Goal: Transaction & Acquisition: Purchase product/service

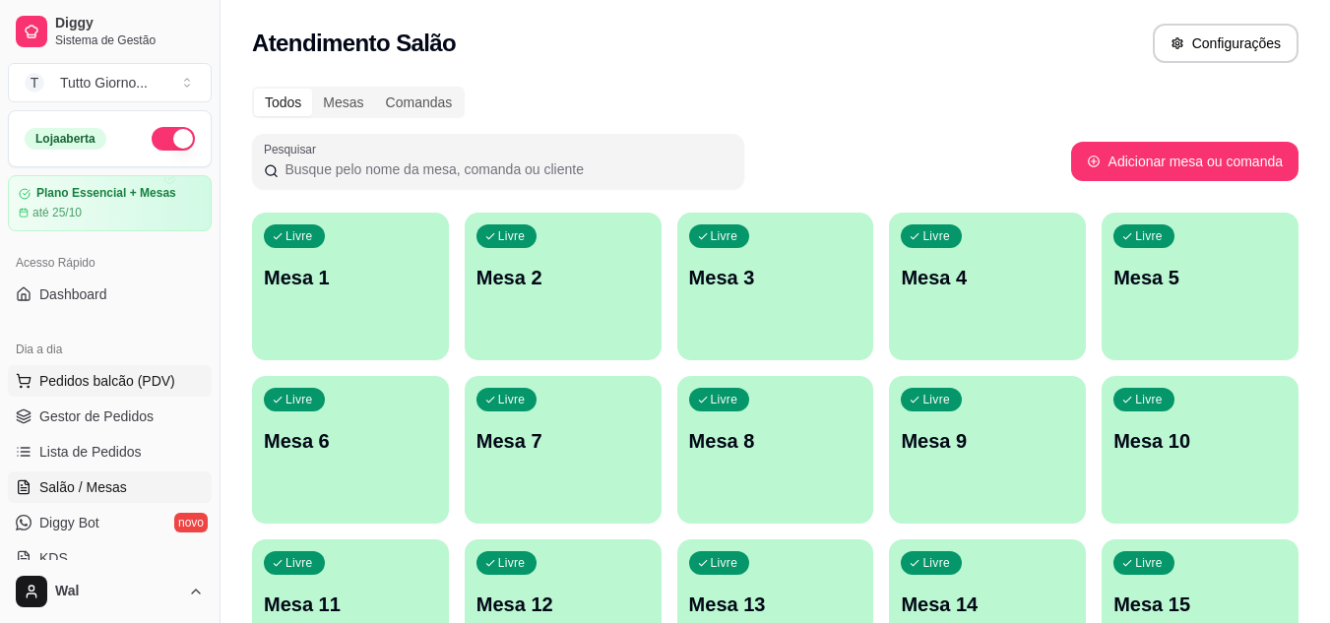
click at [105, 380] on span "Pedidos balcão (PDV)" at bounding box center [107, 381] width 136 height 20
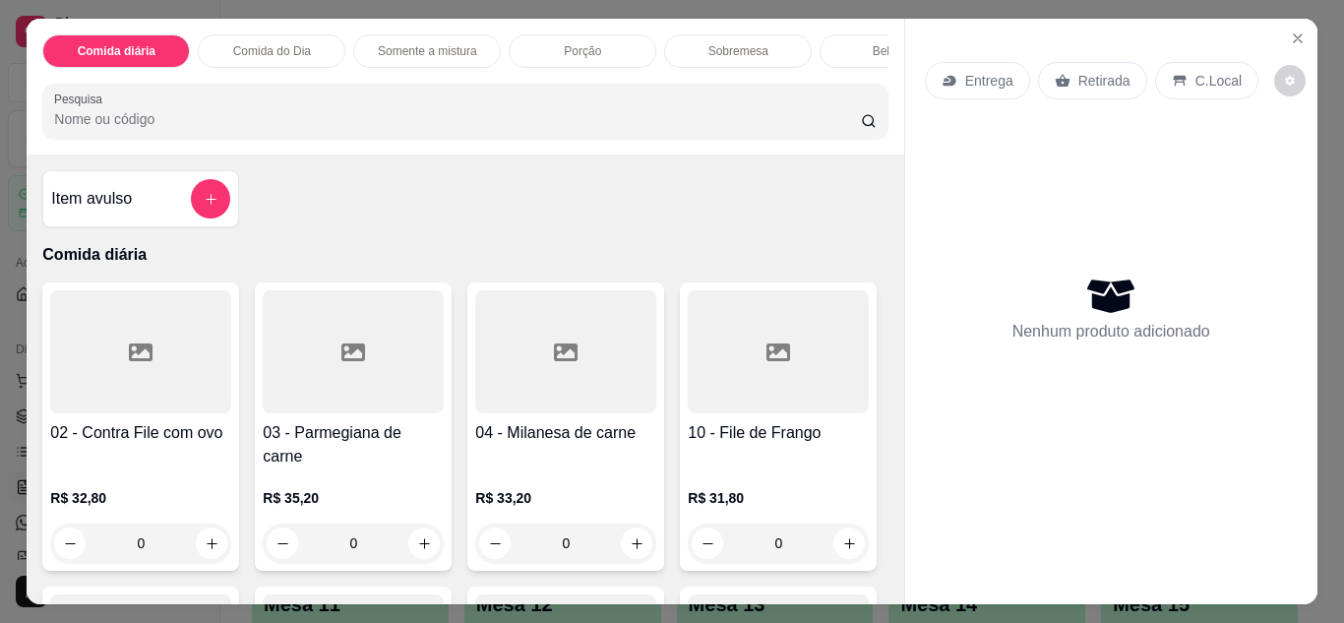
click at [969, 71] on p "Entrega" at bounding box center [989, 81] width 48 height 20
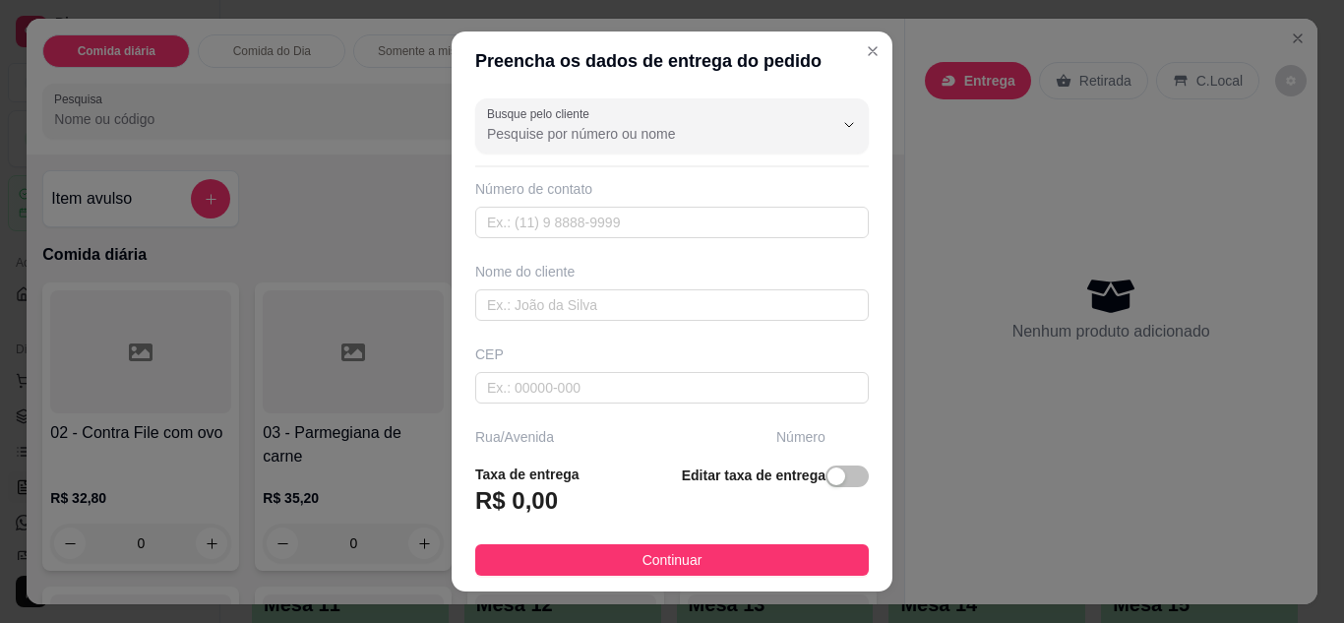
click at [526, 267] on div "Nome do cliente" at bounding box center [672, 272] width 394 height 20
click at [524, 272] on div "Nome do cliente" at bounding box center [672, 272] width 394 height 20
drag, startPoint x: 472, startPoint y: 258, endPoint x: 502, endPoint y: 276, distance: 34.4
click at [502, 276] on div "Busque pelo cliente Número de contato Nome do cliente CEP Rua/[GEOGRAPHIC_DATA]" at bounding box center [672, 270] width 441 height 358
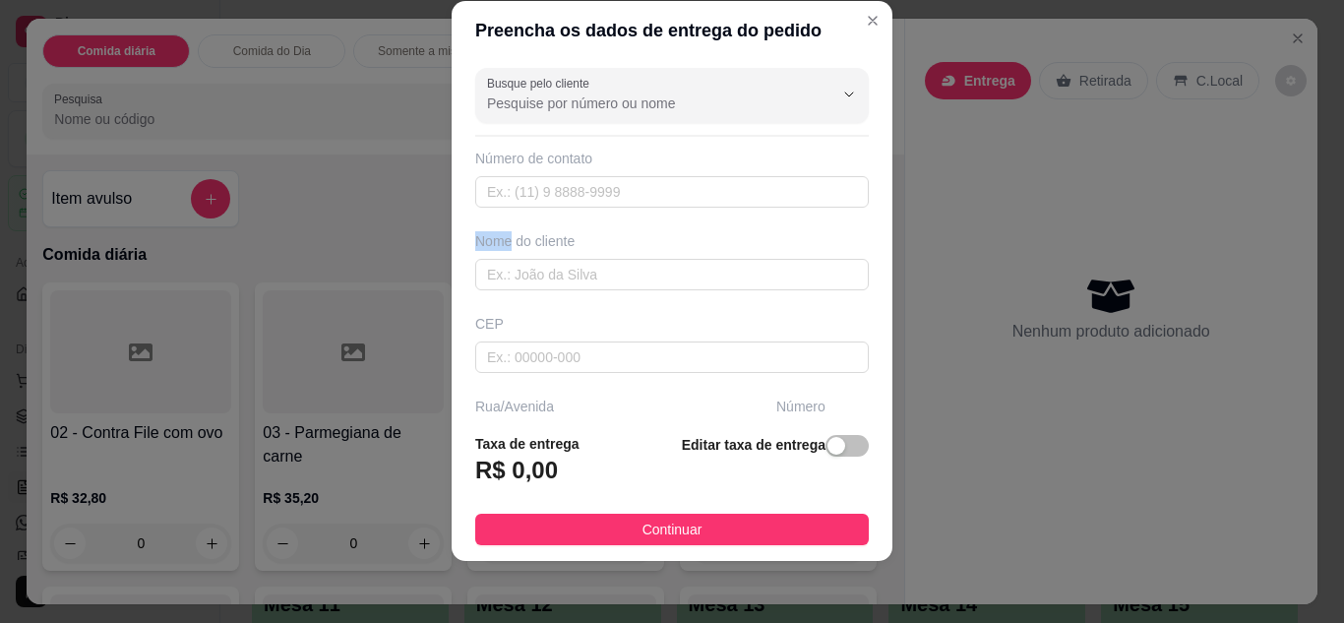
scroll to position [31, 0]
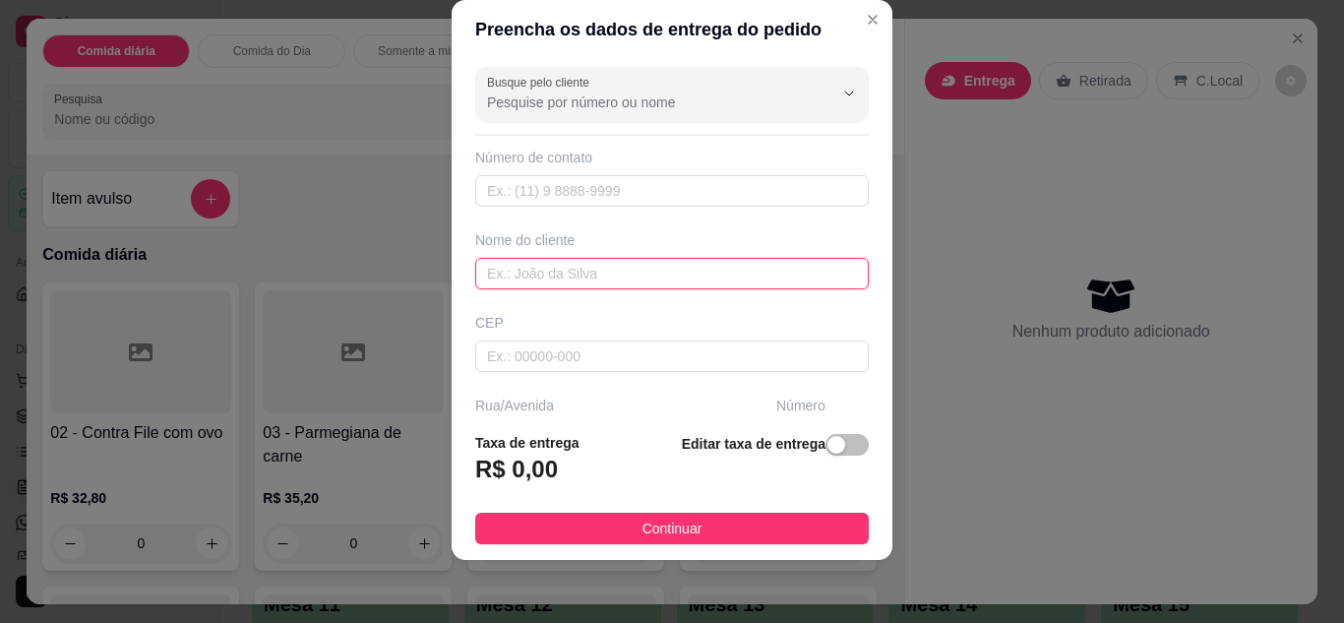
click at [526, 277] on input "text" at bounding box center [672, 273] width 394 height 31
type input "c"
type input "cleide contabilidade"
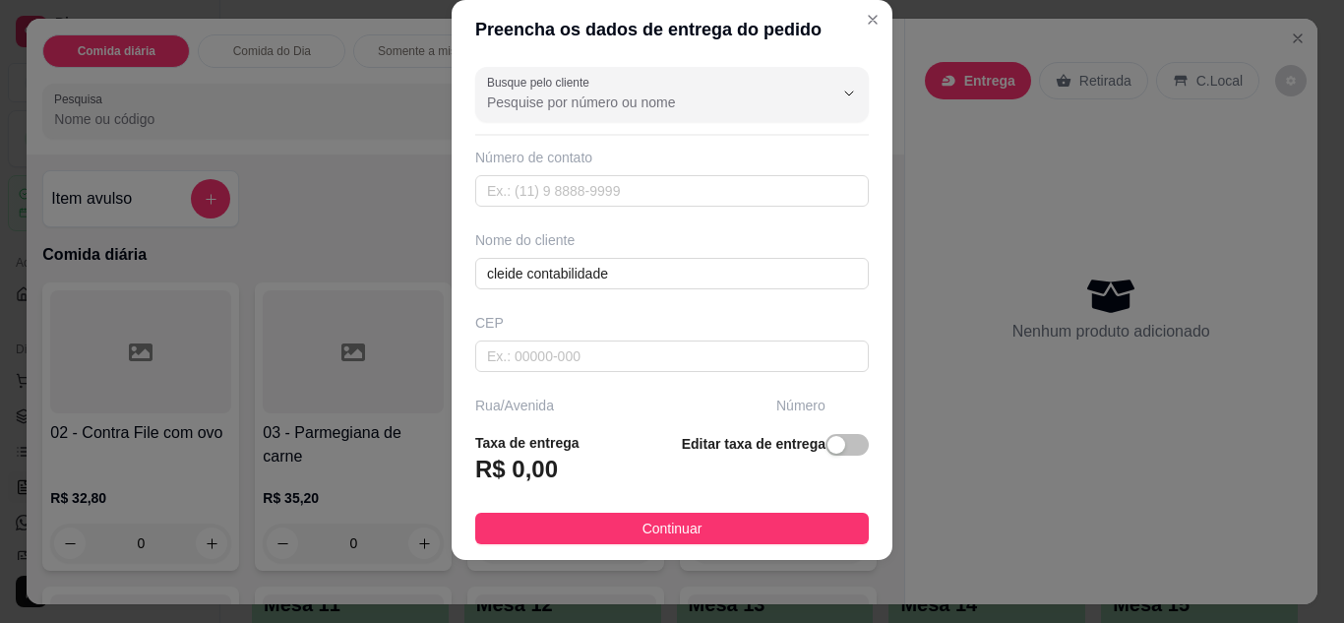
click at [567, 400] on div "Rua/Avenida" at bounding box center [621, 406] width 293 height 20
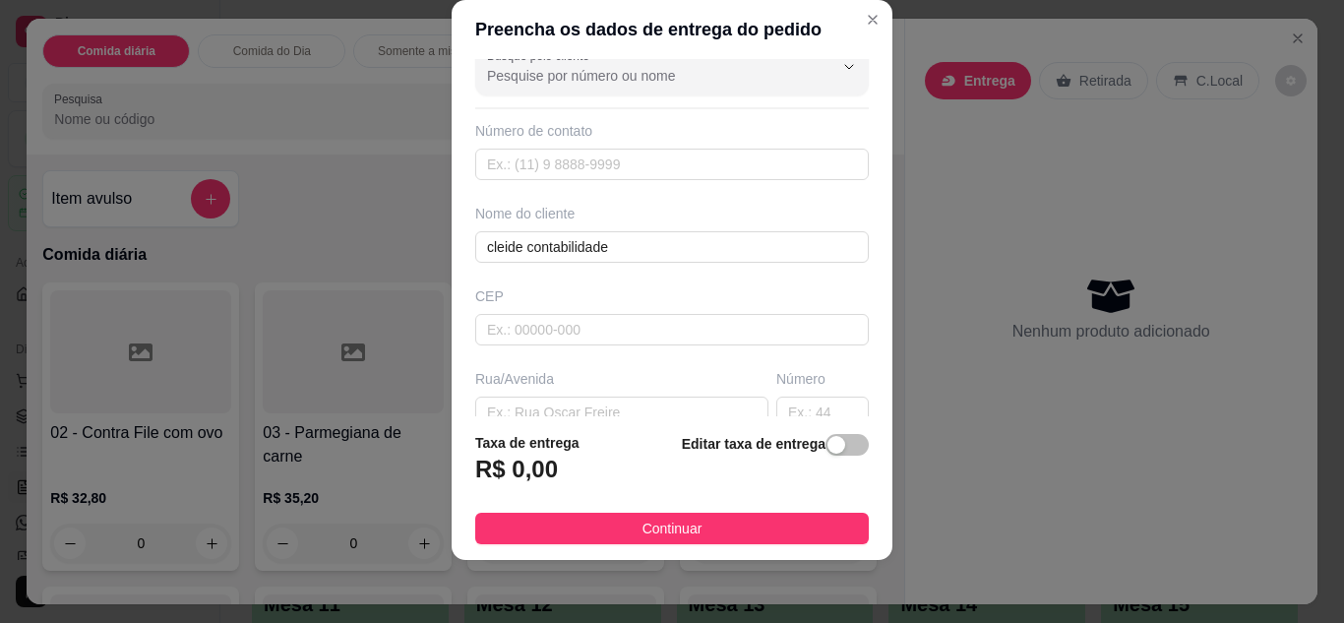
scroll to position [39, 0]
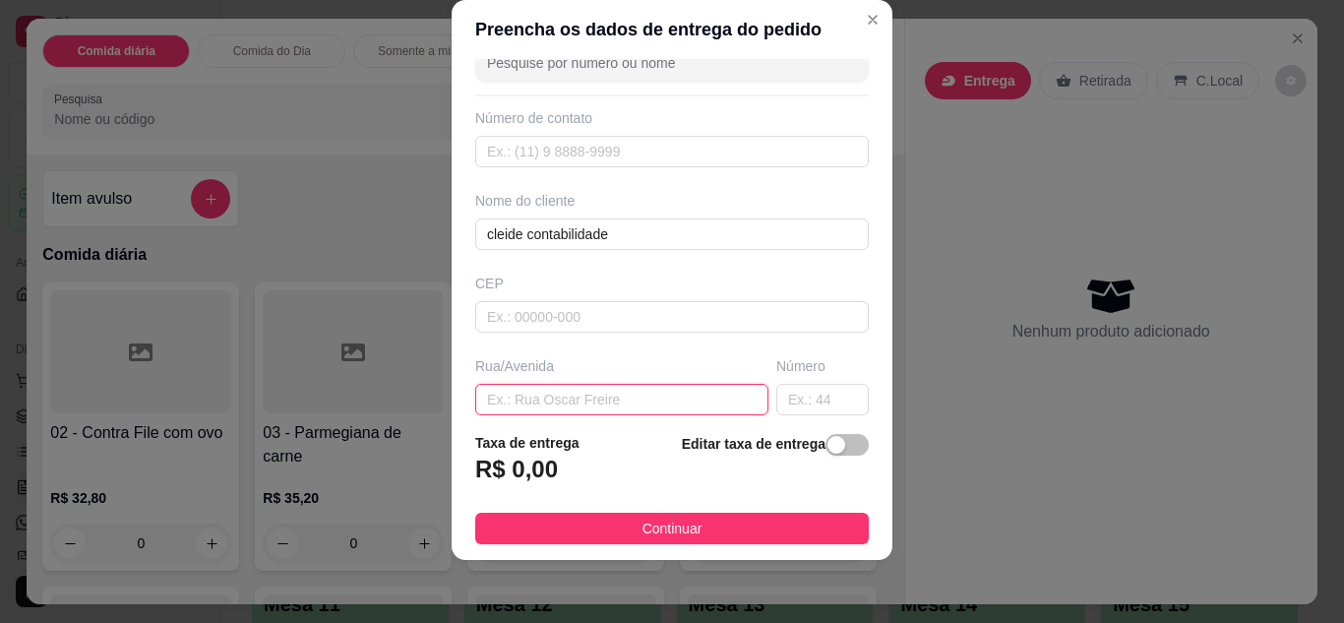
click at [521, 384] on input "text" at bounding box center [621, 399] width 293 height 31
type input "a"
type input "ALMIRANTE TAMNADARE"
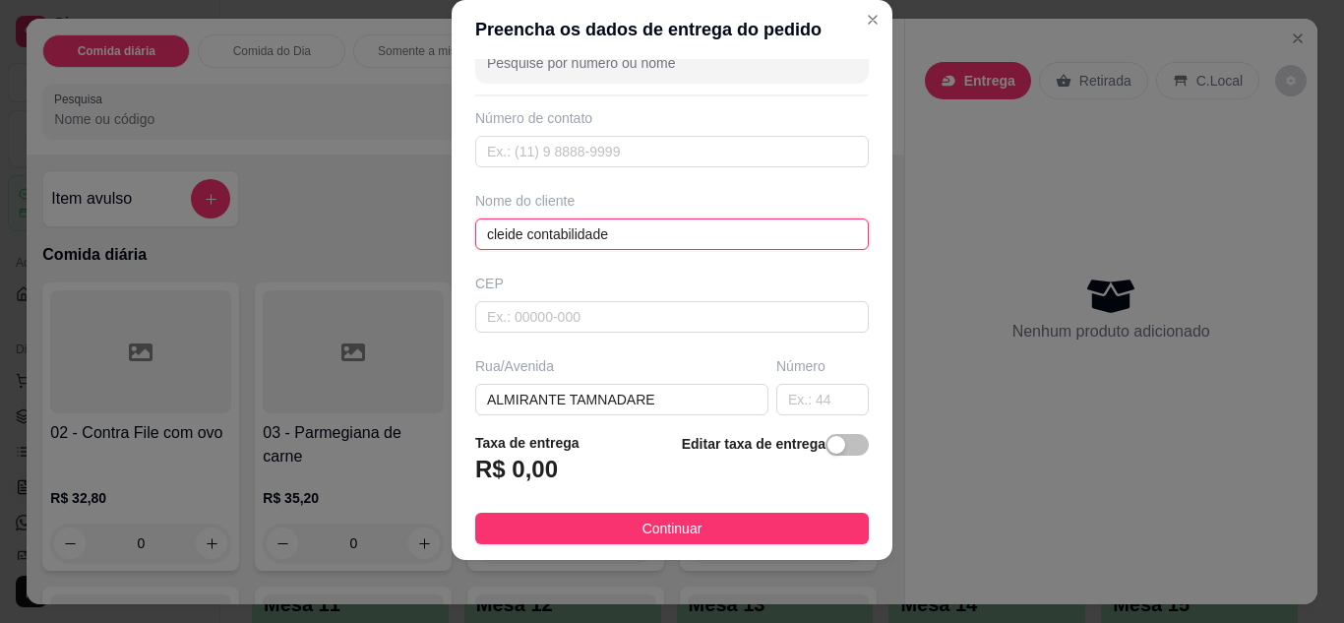
click at [617, 234] on input "cleide contabilidade" at bounding box center [672, 233] width 394 height 31
type input "c"
type input "CLEIDE CONTABILIDADE"
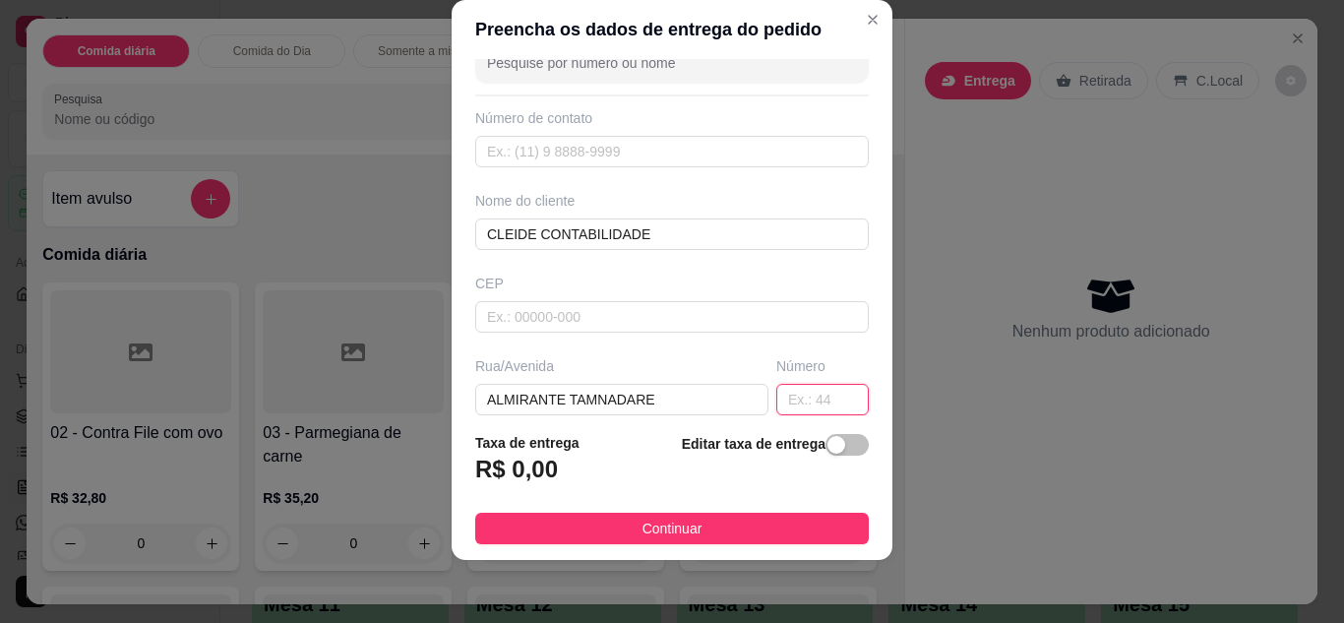
click at [776, 402] on input "text" at bounding box center [822, 399] width 93 height 31
type input "339"
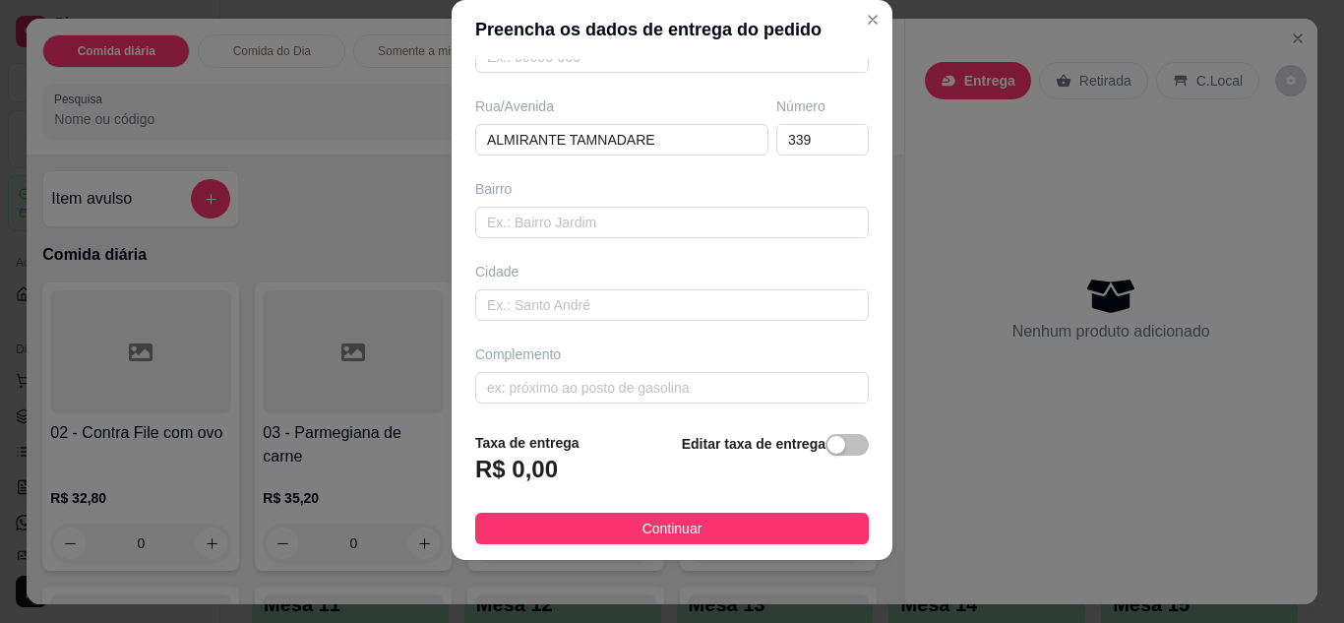
scroll to position [305, 0]
click at [575, 392] on input "text" at bounding box center [672, 381] width 394 height 31
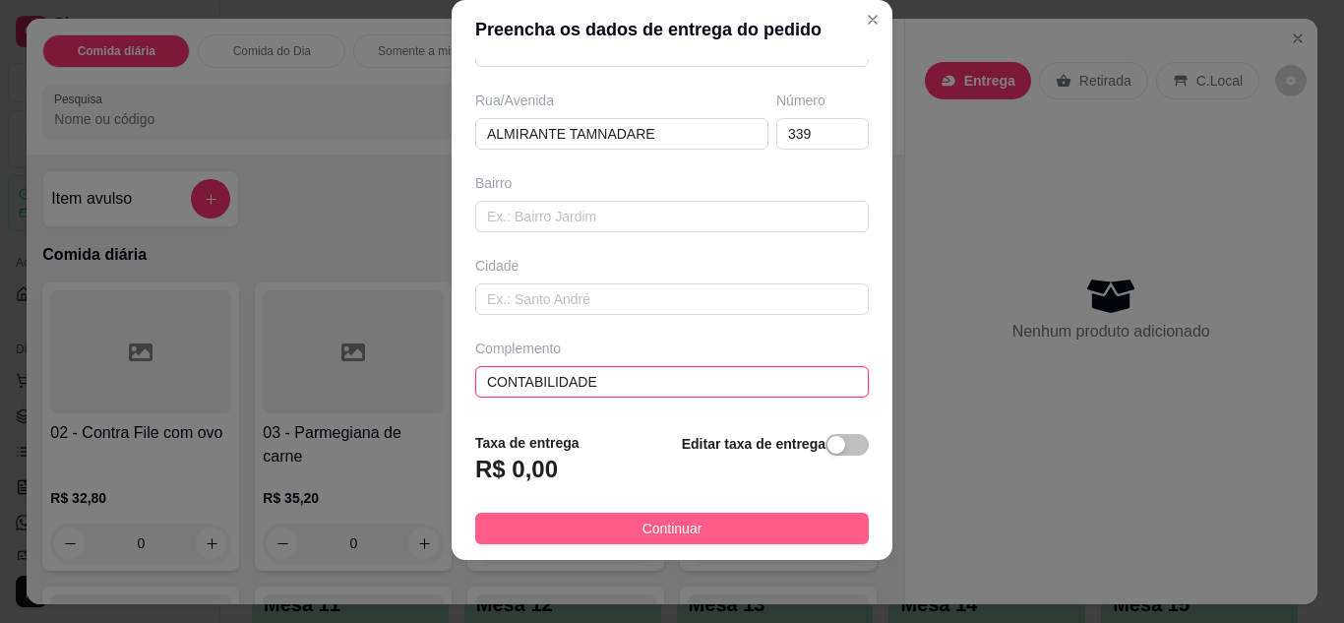
type input "CONTABILIDADE"
click at [758, 520] on button "Continuar" at bounding box center [672, 528] width 394 height 31
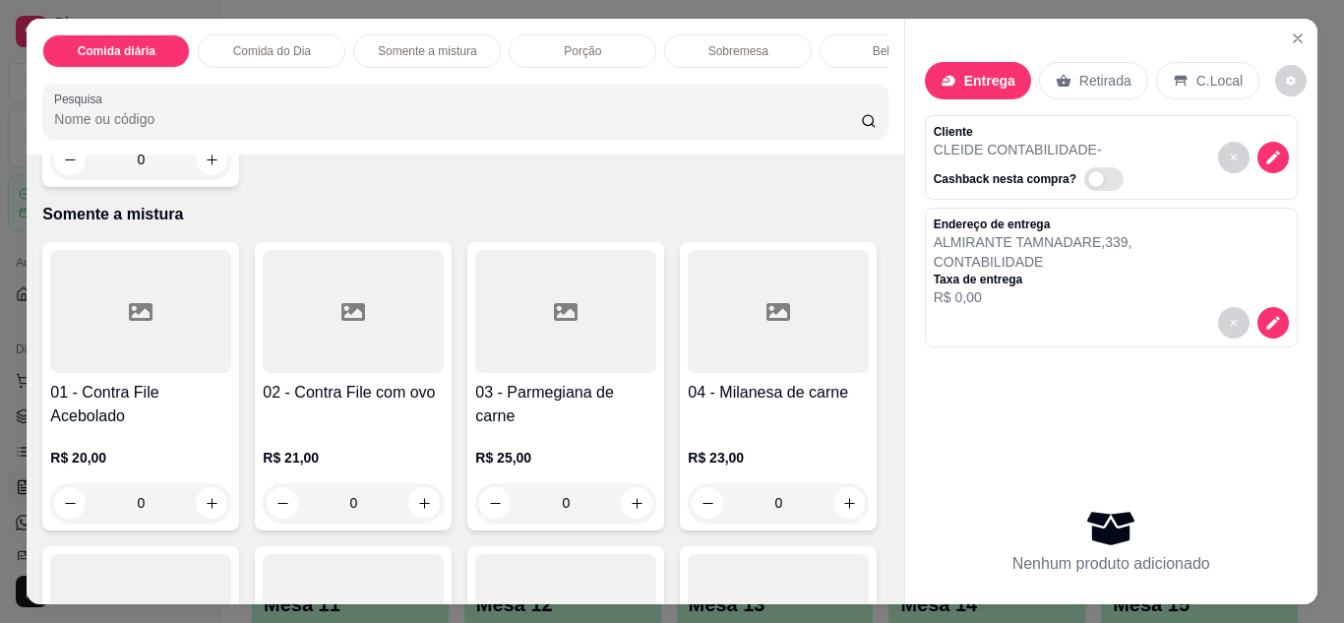
scroll to position [1299, 0]
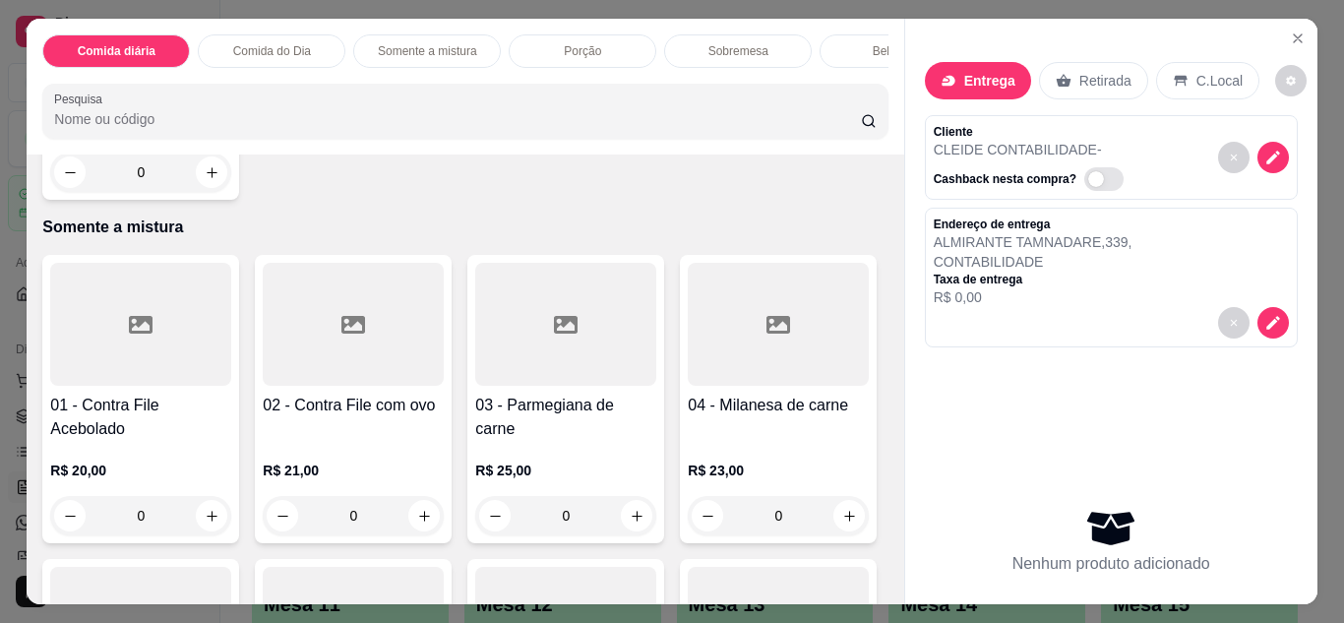
click at [79, 129] on input "Pesquisa" at bounding box center [457, 119] width 807 height 20
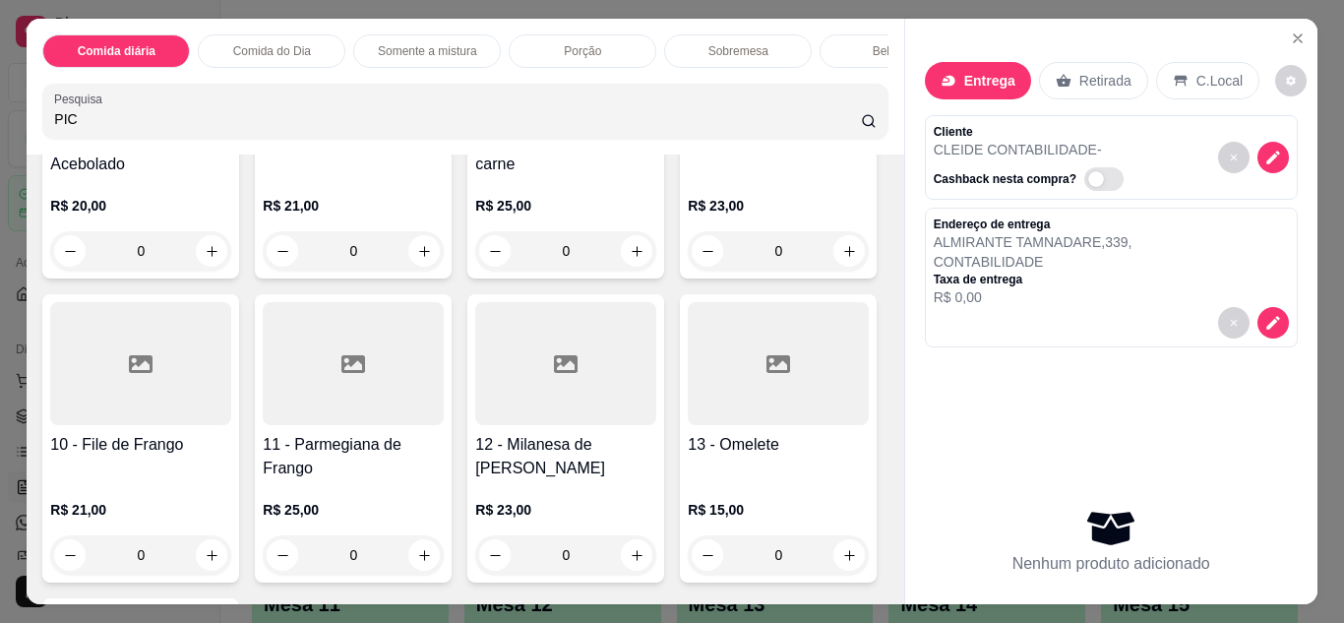
scroll to position [1378, 0]
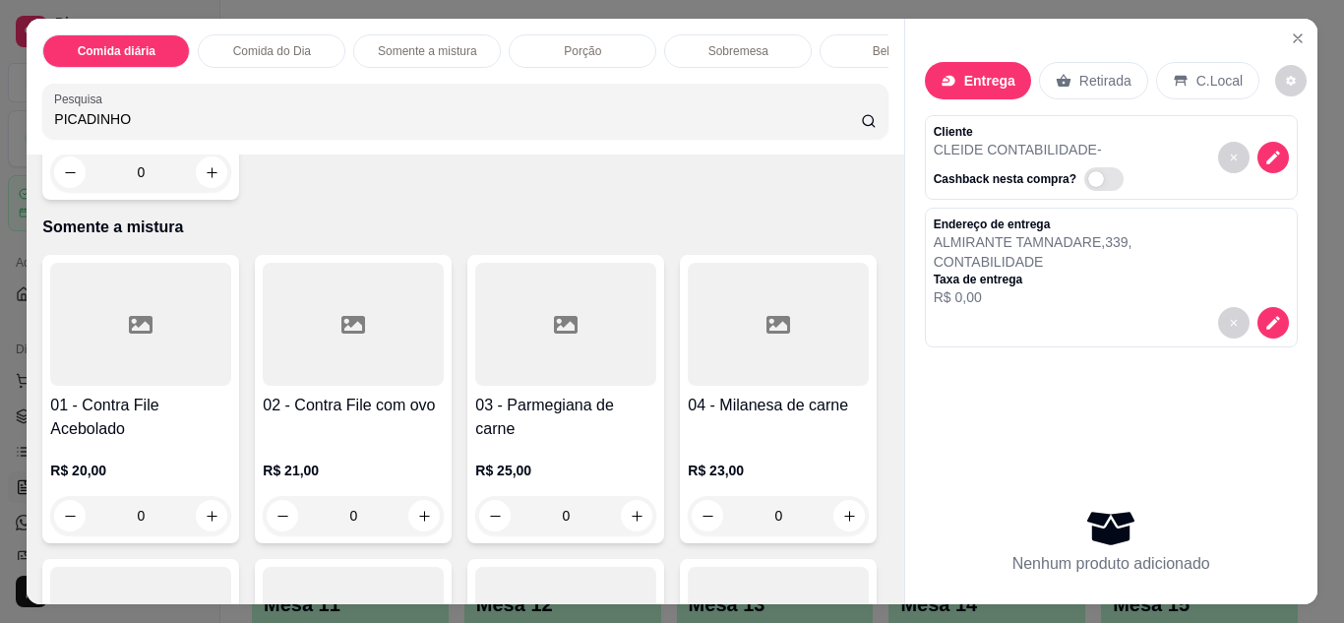
type input "PICADINHO"
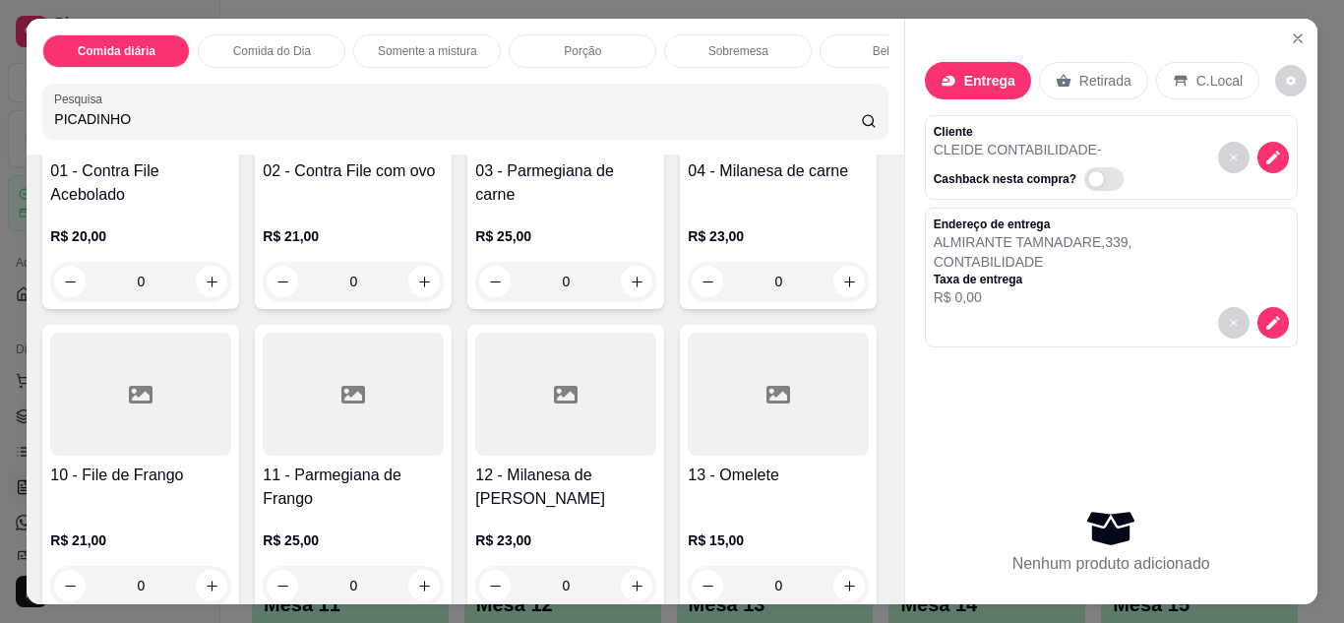
scroll to position [1614, 0]
click at [197, 119] on input "PICADINHO" at bounding box center [457, 119] width 807 height 20
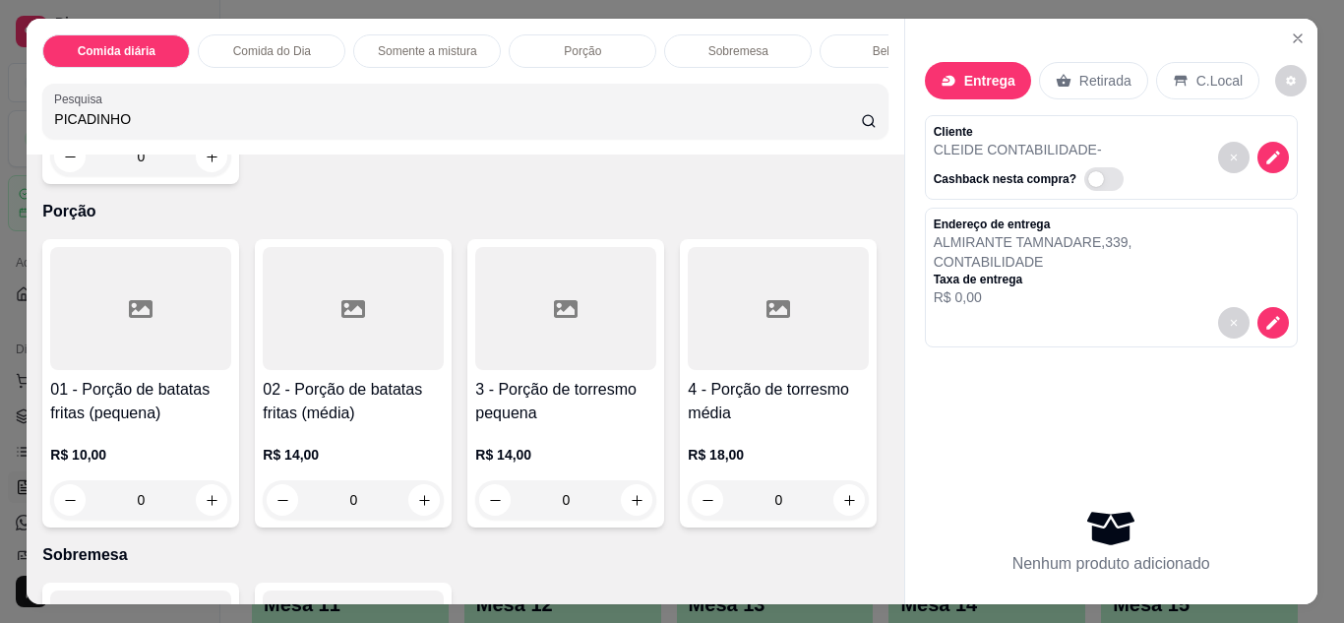
scroll to position [2323, 0]
click at [291, 43] on p "Comida do Dia" at bounding box center [272, 51] width 78 height 16
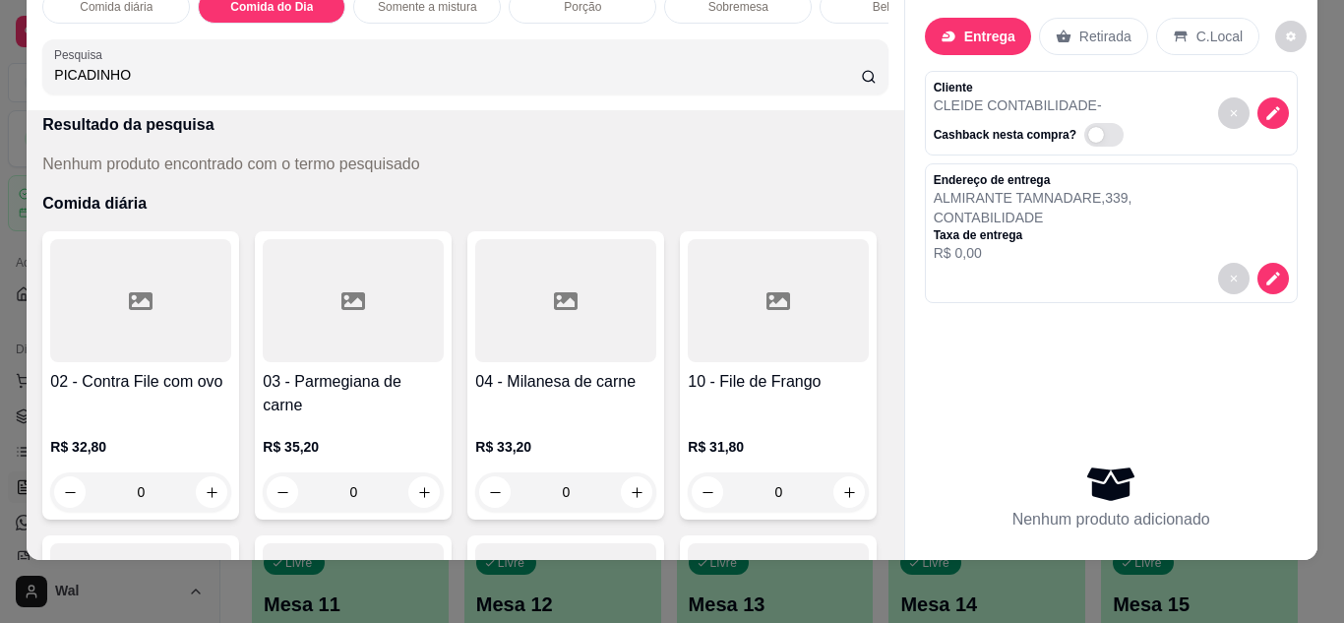
scroll to position [48, 0]
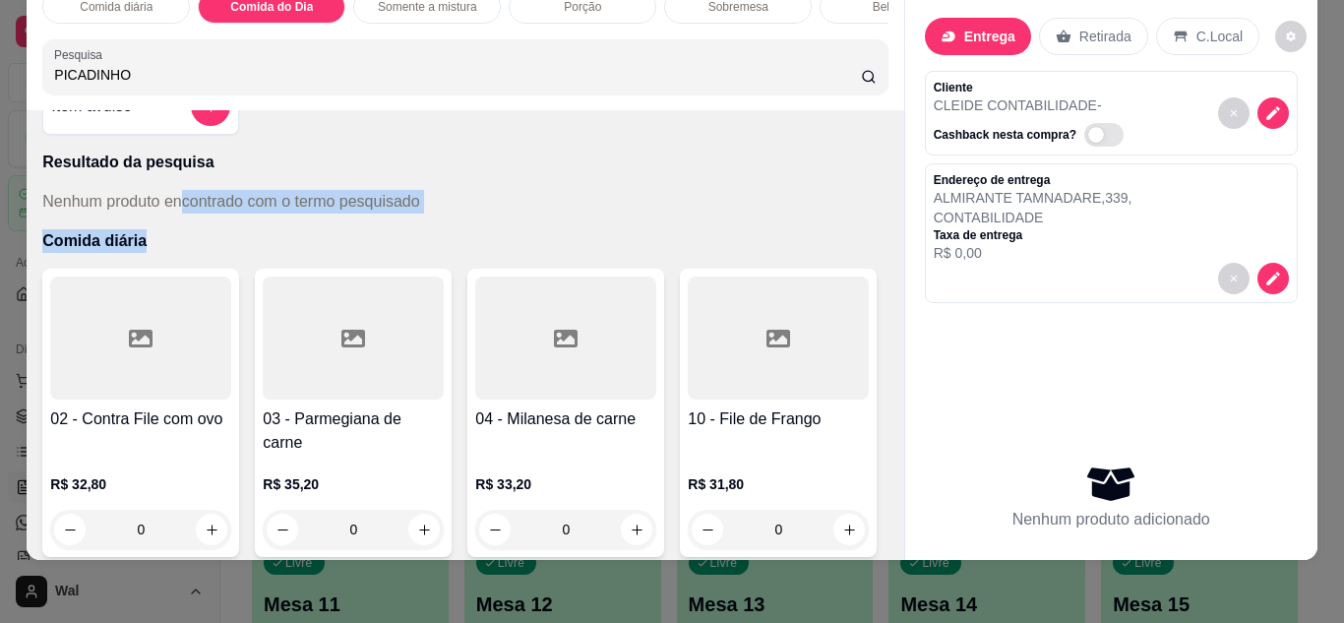
drag, startPoint x: 179, startPoint y: 208, endPoint x: 166, endPoint y: 251, distance: 45.2
click at [166, 251] on div "Item avulso Resultado da pesquisa Nenhum produto encontrado com o termo pesquis…" at bounding box center [465, 335] width 877 height 450
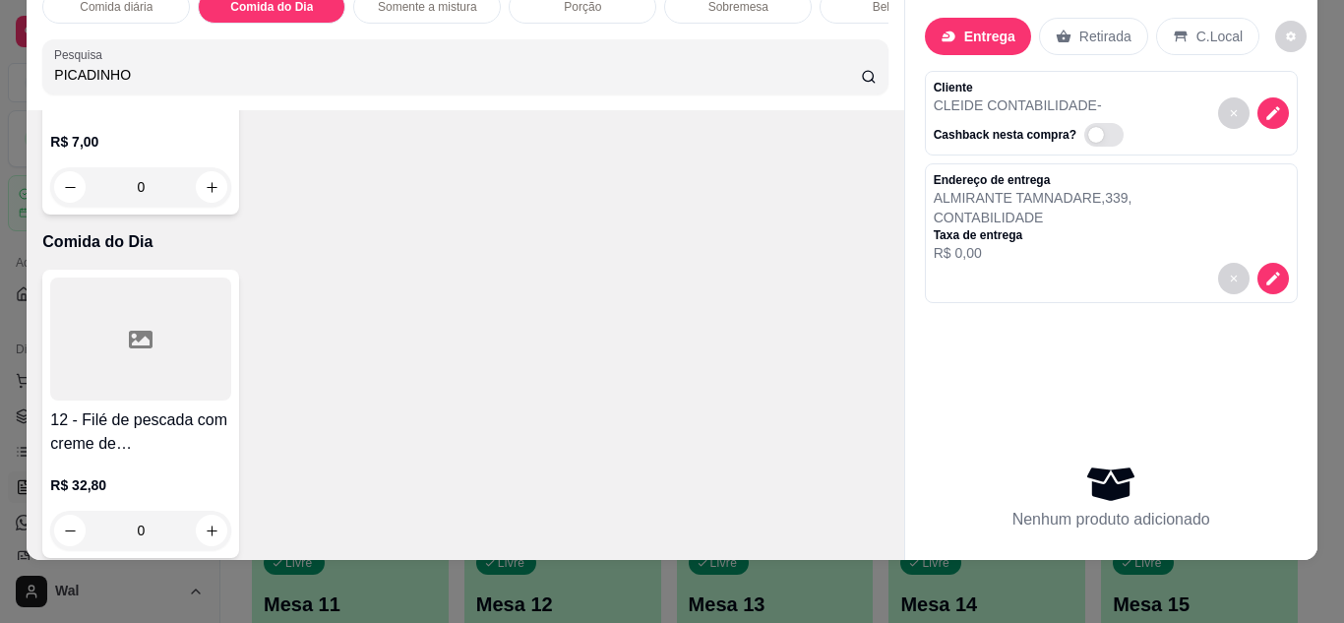
scroll to position [1024, 0]
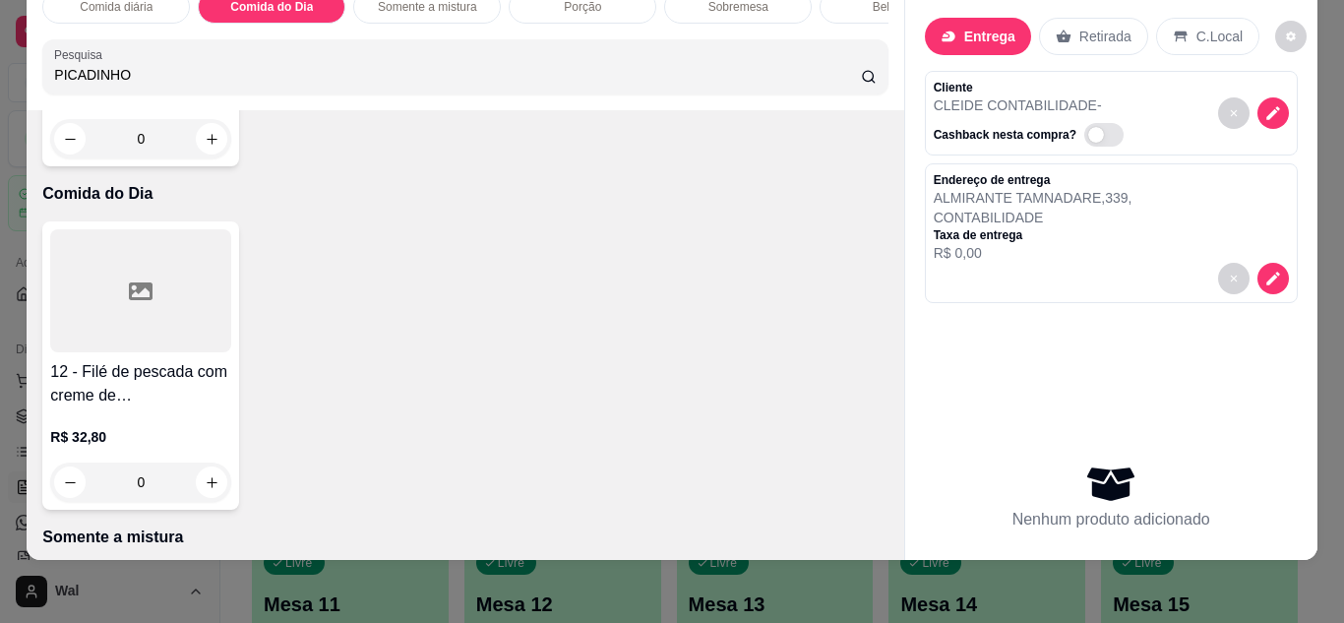
click at [91, 182] on p "Comida do Dia" at bounding box center [464, 194] width 845 height 24
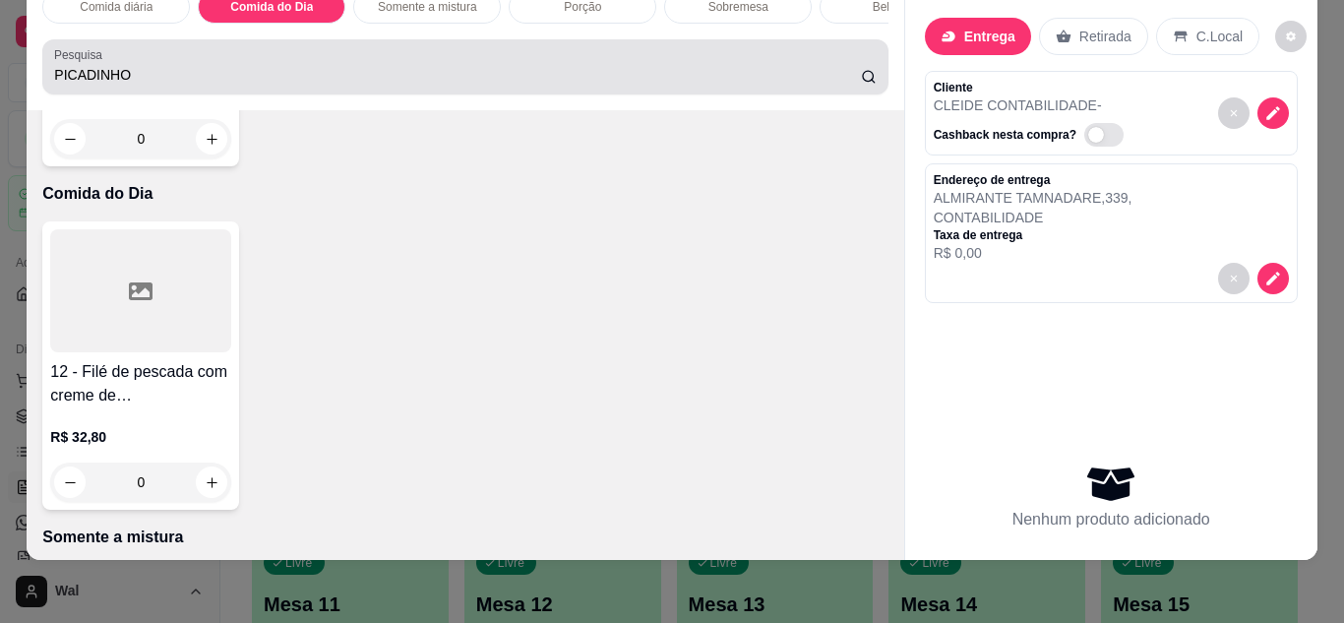
click at [863, 79] on icon at bounding box center [869, 77] width 16 height 16
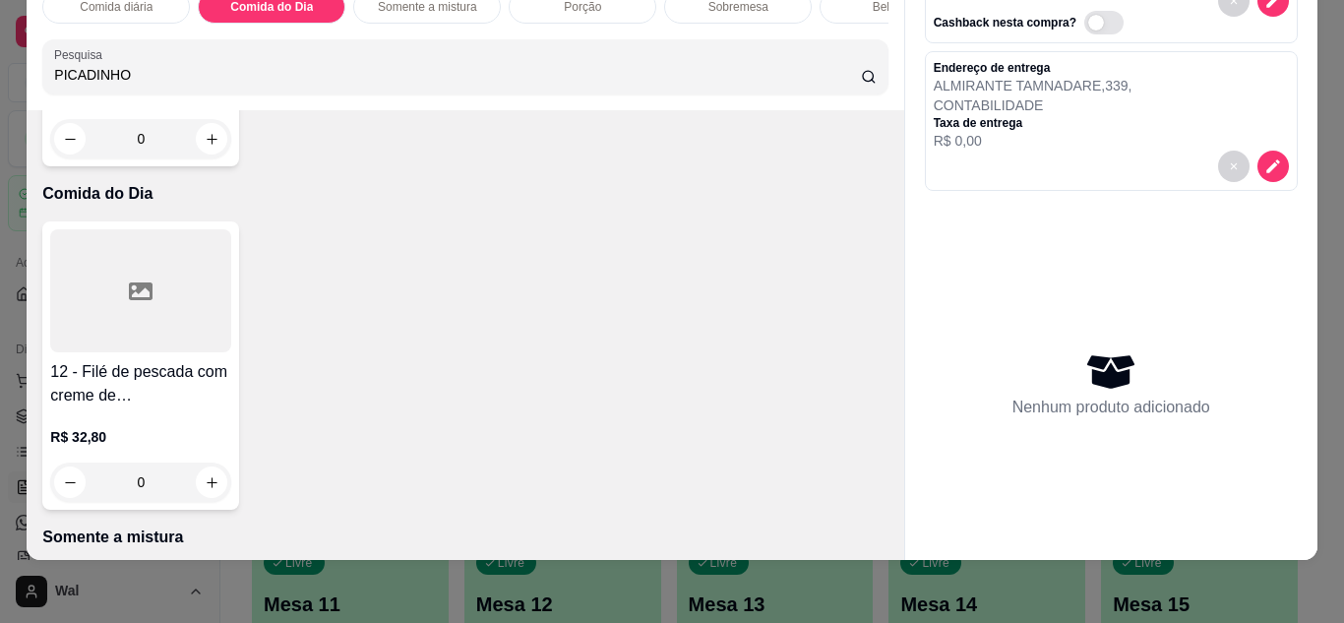
scroll to position [157, 0]
